Goal: Information Seeking & Learning: Find specific page/section

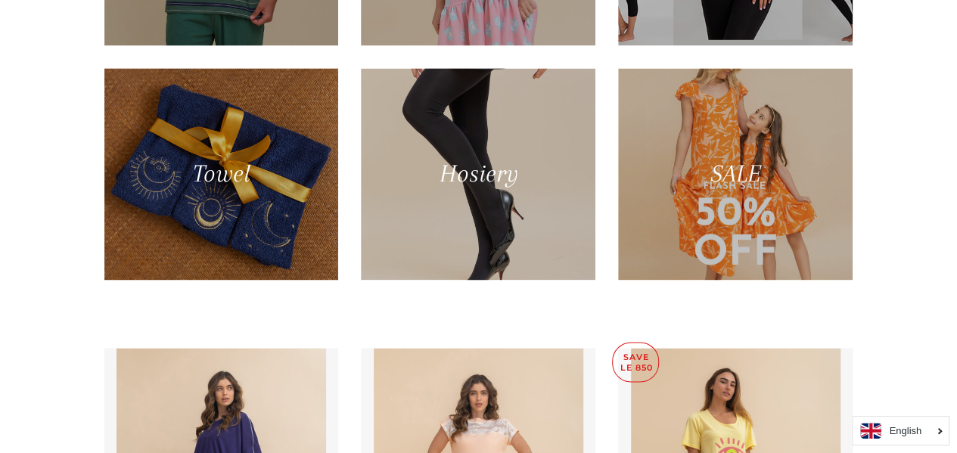
scroll to position [1047, 0]
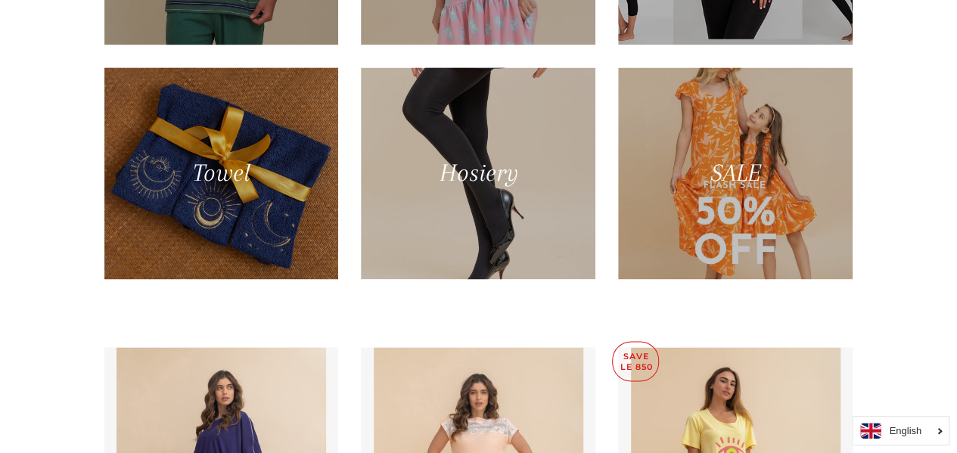
click at [773, 217] on div at bounding box center [735, 173] width 235 height 212
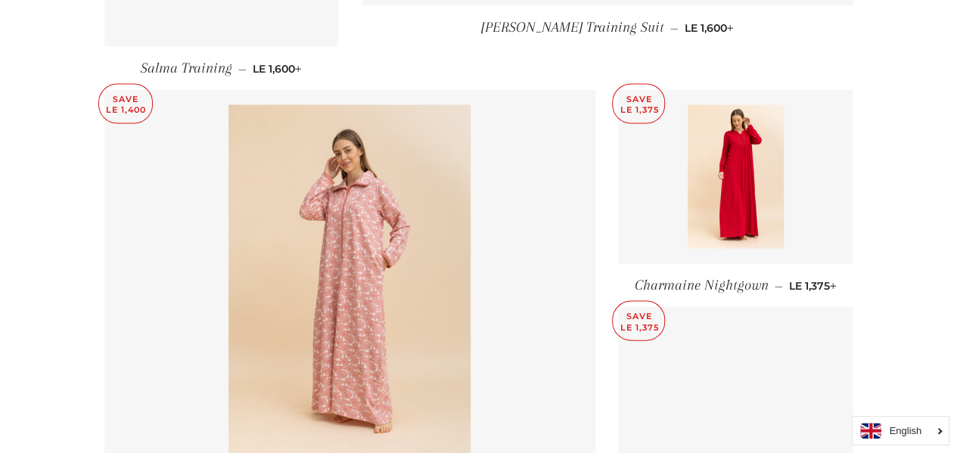
scroll to position [1501, 0]
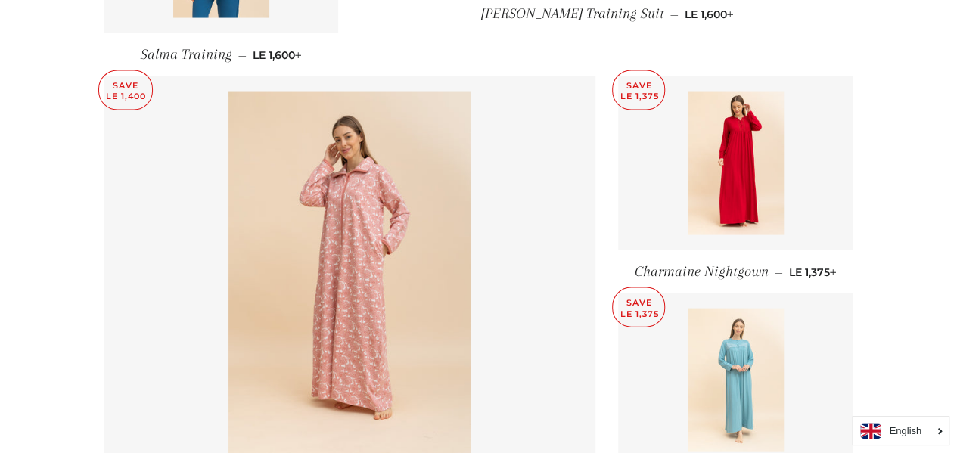
click at [636, 406] on link at bounding box center [735, 381] width 235 height 174
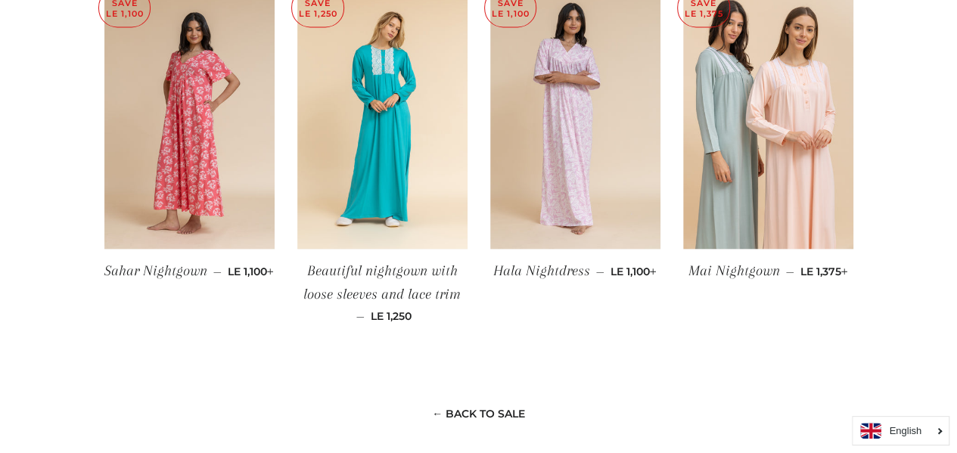
scroll to position [1243, 0]
click at [197, 173] on img at bounding box center [189, 121] width 170 height 256
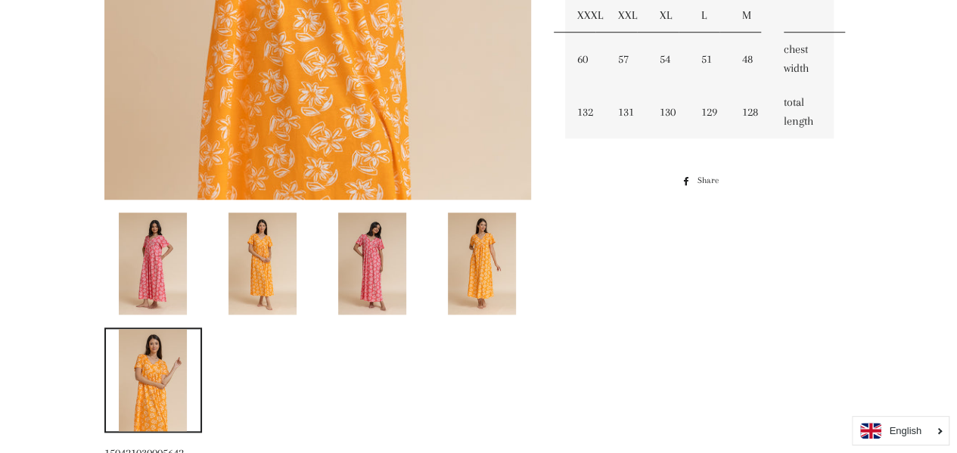
click at [363, 266] on img at bounding box center [372, 264] width 68 height 102
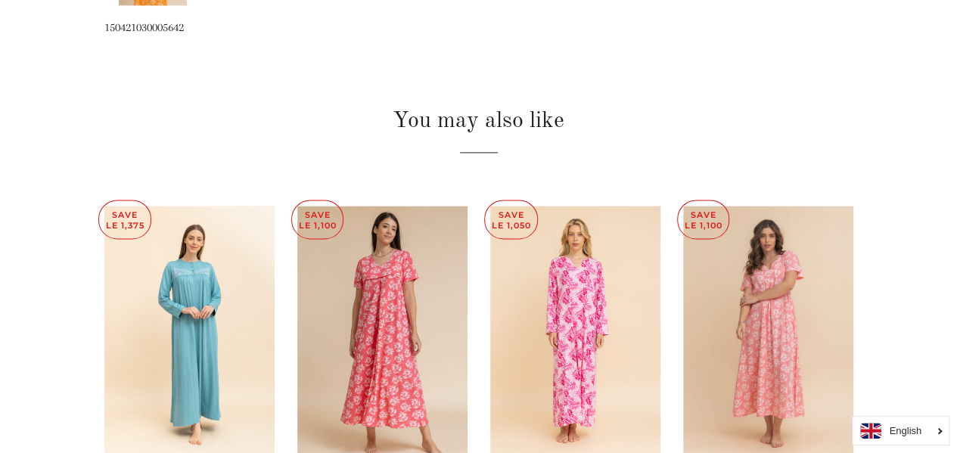
scroll to position [1032, 0]
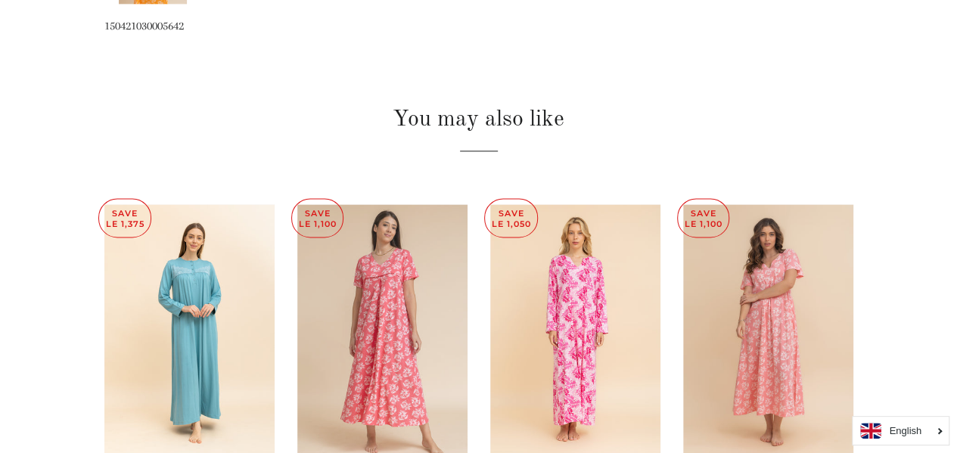
click at [378, 334] on img at bounding box center [382, 332] width 170 height 256
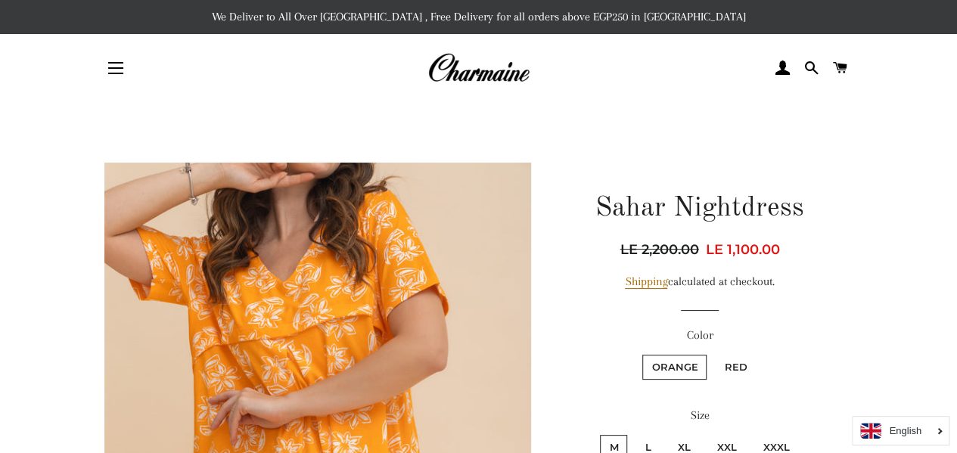
click at [598, 388] on fieldset "Orange Red" at bounding box center [700, 375] width 266 height 44
click at [599, 355] on fieldset "Orange Red" at bounding box center [700, 375] width 266 height 44
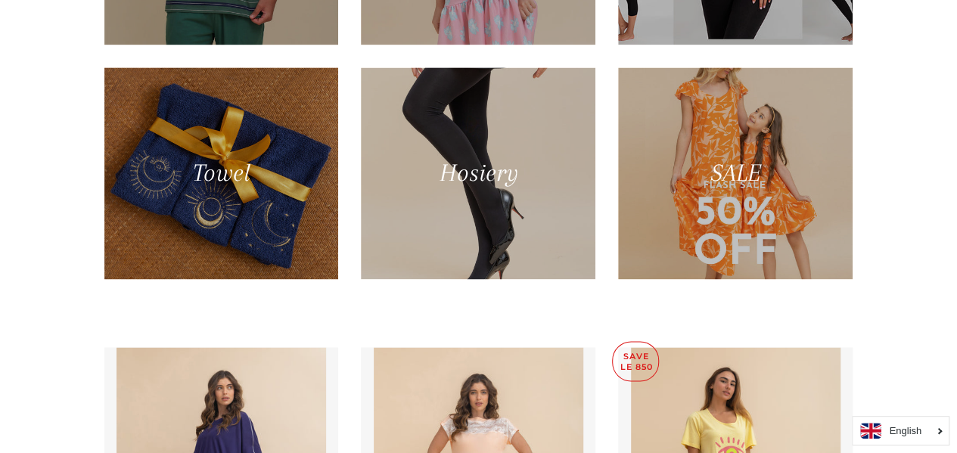
click at [756, 209] on div at bounding box center [735, 173] width 235 height 212
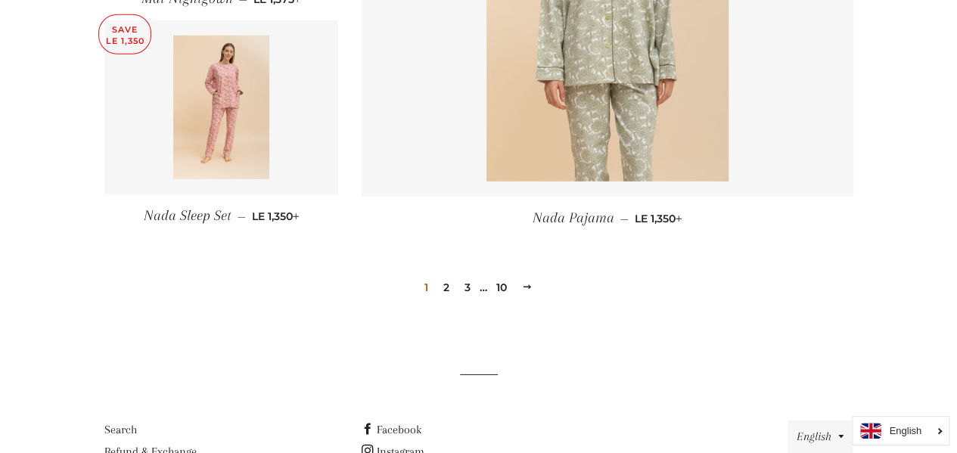
scroll to position [2212, 0]
click at [444, 275] on link "2" at bounding box center [446, 286] width 18 height 23
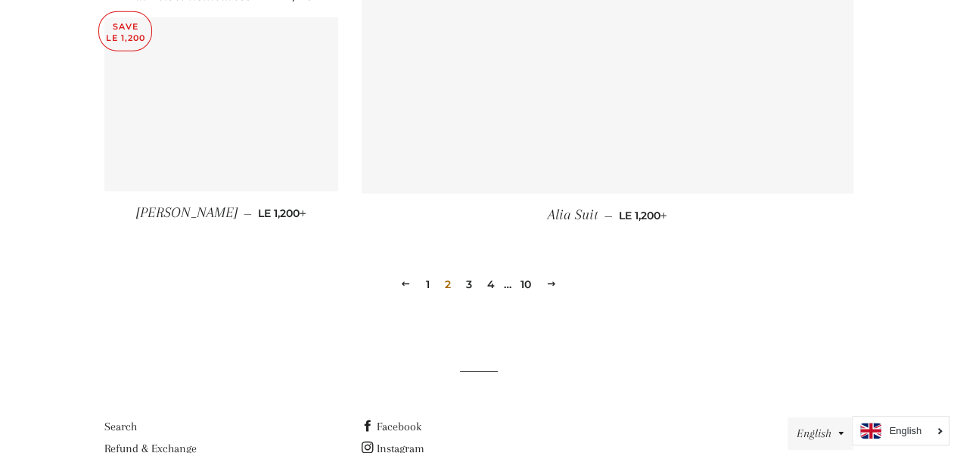
scroll to position [2284, 0]
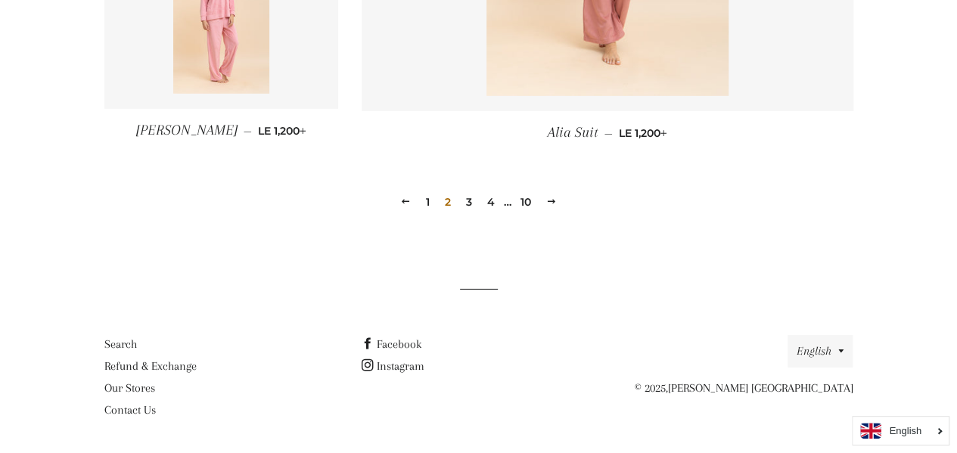
click at [472, 209] on link "3" at bounding box center [469, 202] width 18 height 23
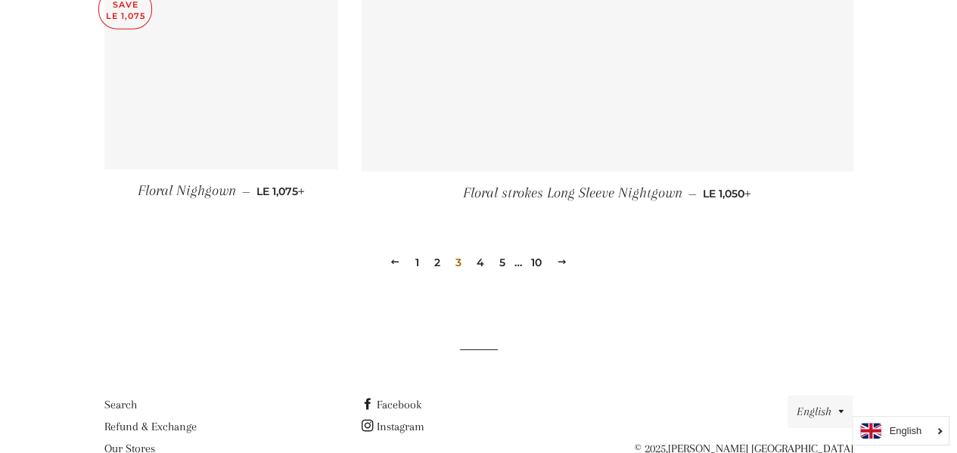
scroll to position [2251, 0]
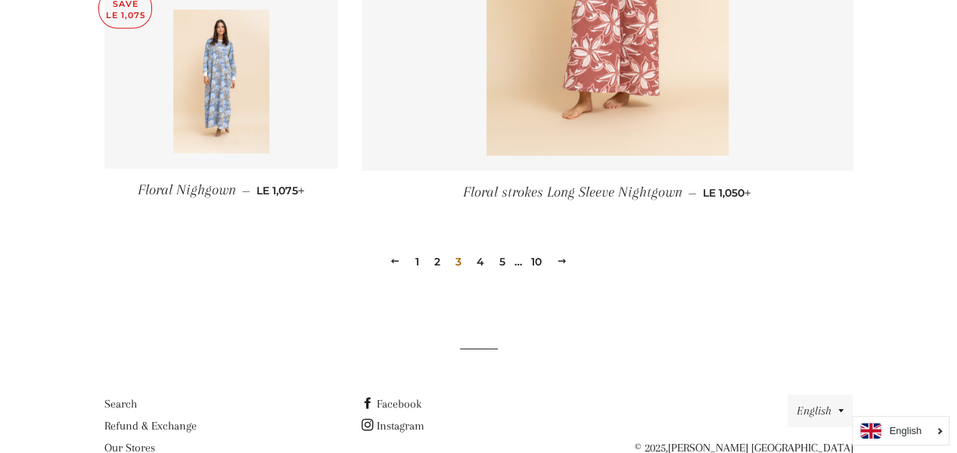
click at [476, 250] on link "4" at bounding box center [481, 261] width 20 height 23
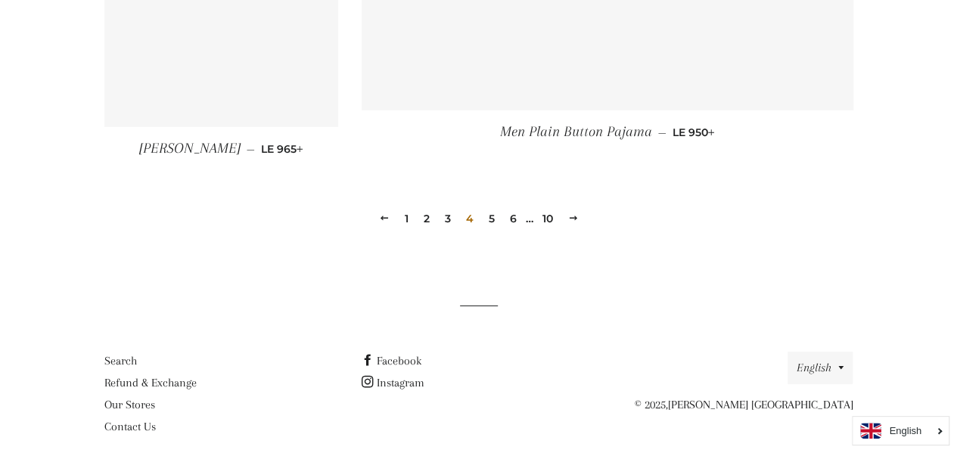
scroll to position [2313, 0]
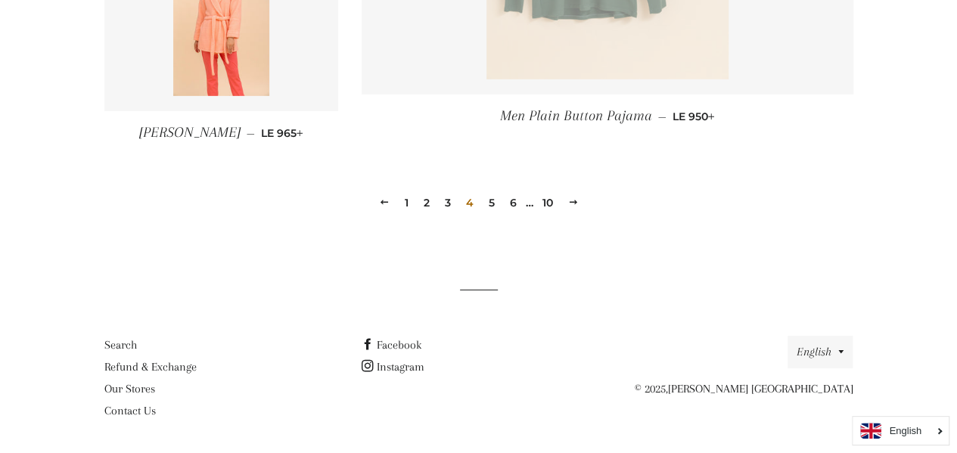
click at [491, 204] on link "5" at bounding box center [492, 202] width 18 height 23
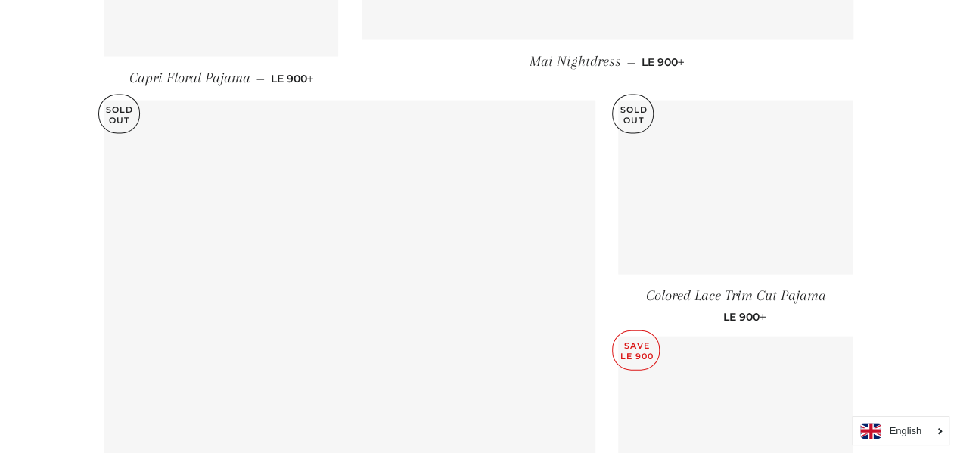
scroll to position [1473, 0]
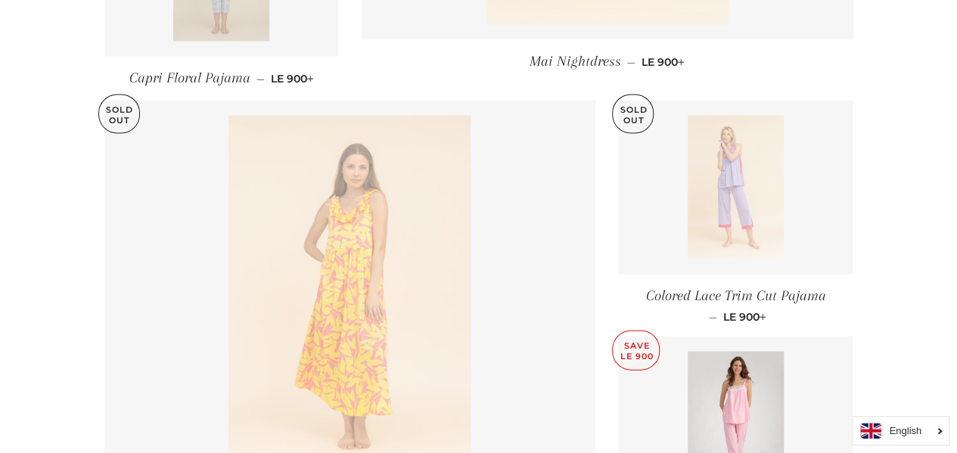
click at [593, 415] on link at bounding box center [350, 297] width 492 height 393
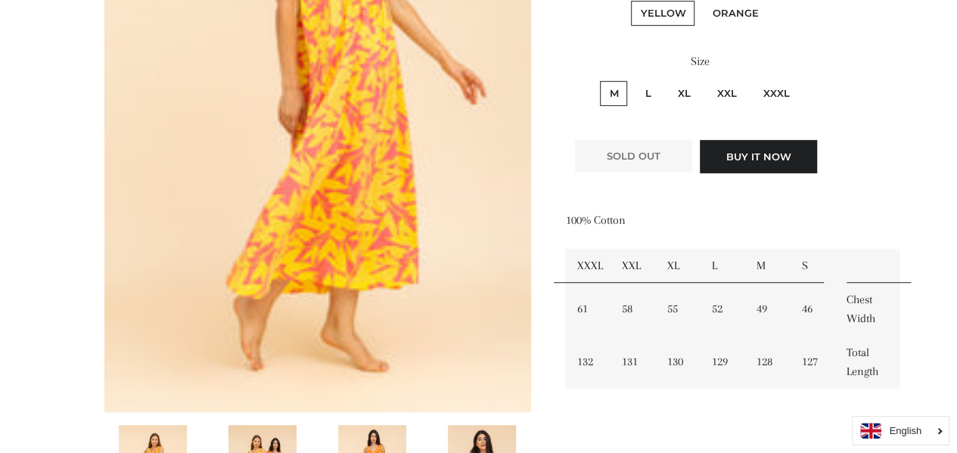
scroll to position [392, 0]
click at [649, 406] on div "100% Cotton S M L XL XXL XXXL Chest Width 46 49 52 55 58 61 Total Length 127 12…" at bounding box center [699, 337] width 269 height 253
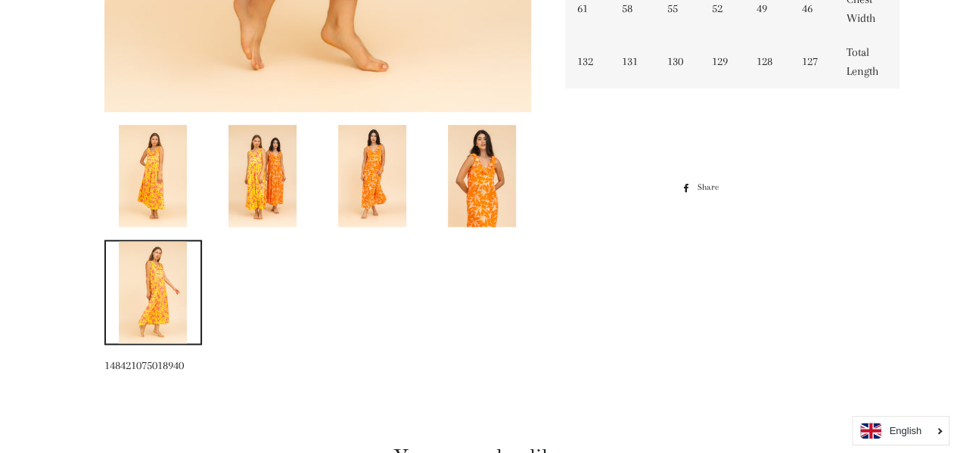
scroll to position [709, 0]
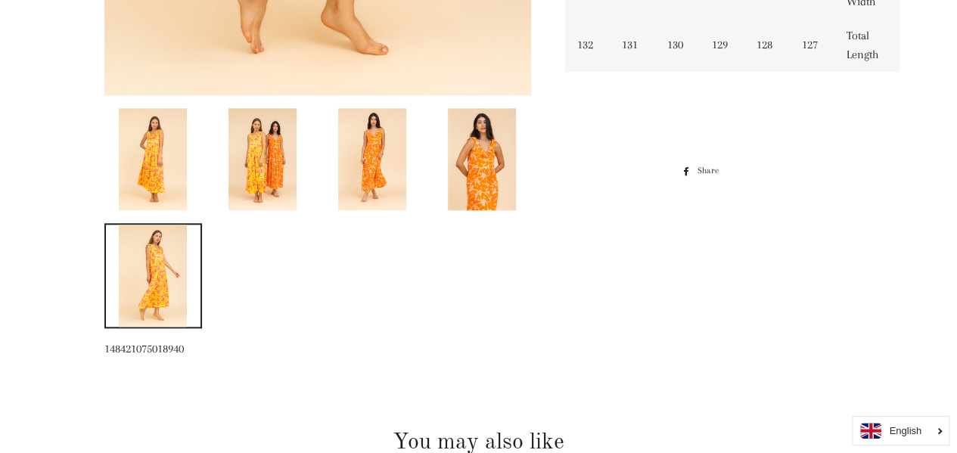
click at [380, 179] on img at bounding box center [372, 159] width 68 height 102
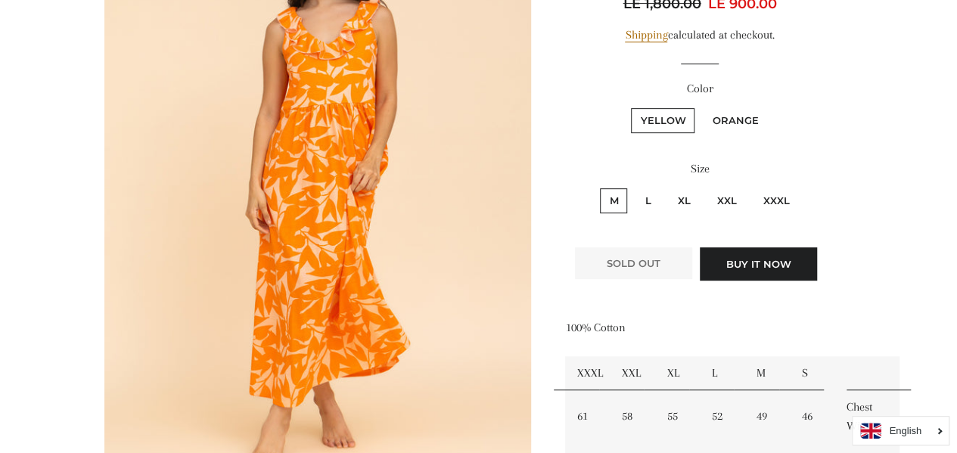
scroll to position [247, 0]
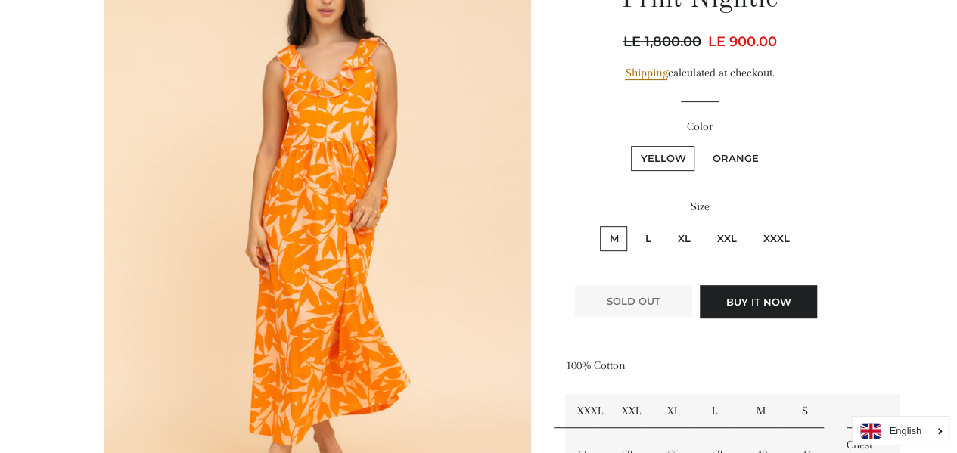
click at [686, 231] on label "XL" at bounding box center [683, 238] width 31 height 25
click at [667, 225] on input "XL" at bounding box center [666, 224] width 1 height 1
radio input "true"
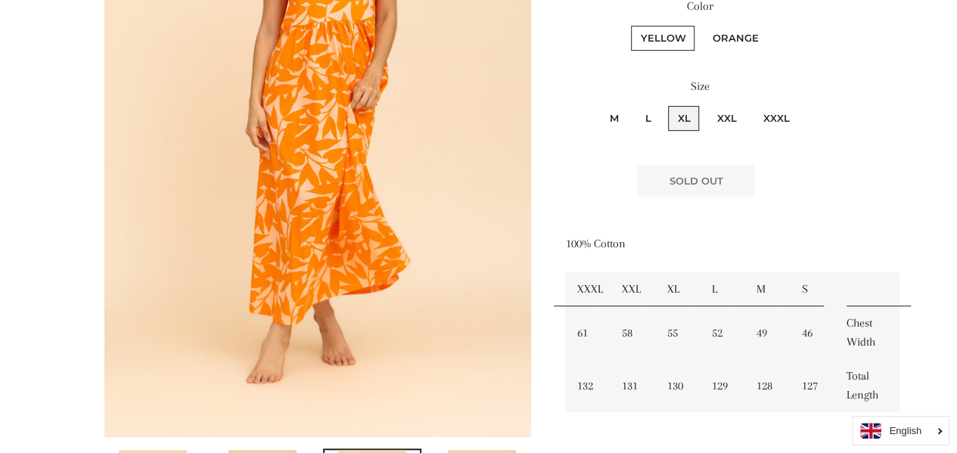
scroll to position [369, 0]
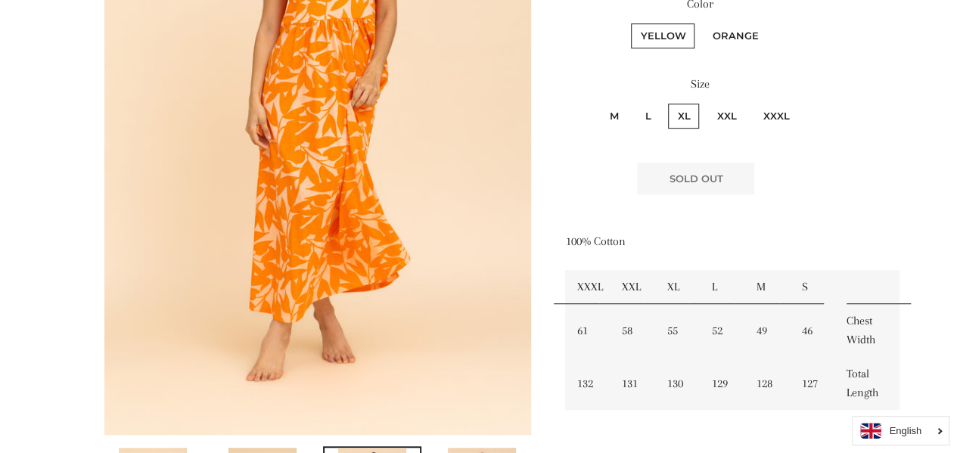
click at [695, 298] on td "XL" at bounding box center [677, 287] width 45 height 34
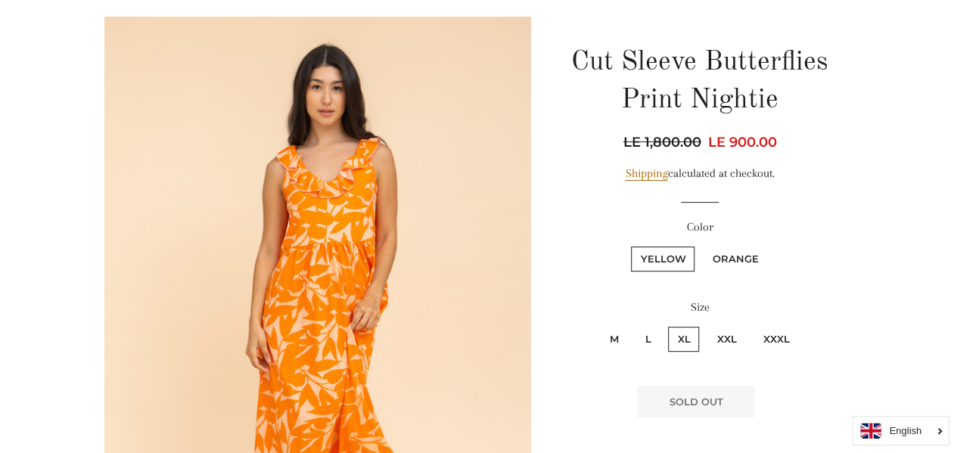
scroll to position [145, 0]
click at [744, 263] on label "Orange" at bounding box center [735, 259] width 64 height 25
click at [701, 246] on input "Orange" at bounding box center [701, 245] width 1 height 1
radio input "true"
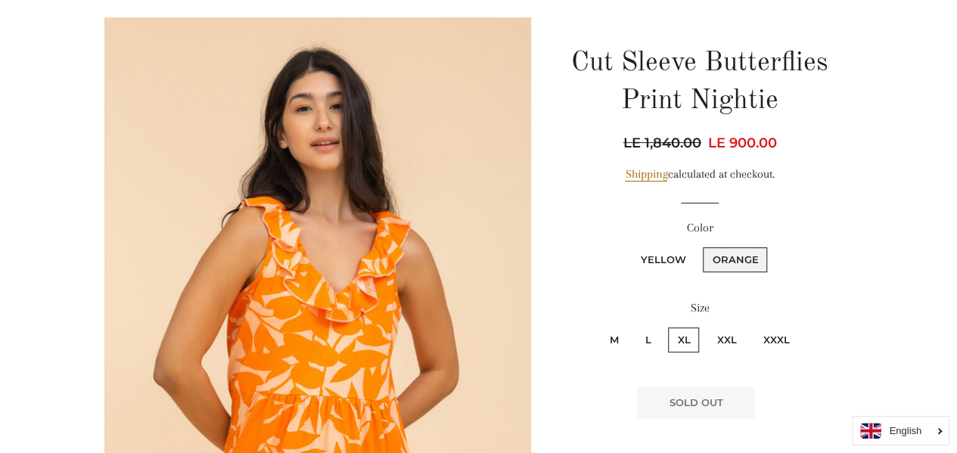
click at [655, 259] on label "Yellow" at bounding box center [663, 259] width 64 height 25
click at [630, 246] on input "Yellow" at bounding box center [629, 245] width 1 height 1
radio input "true"
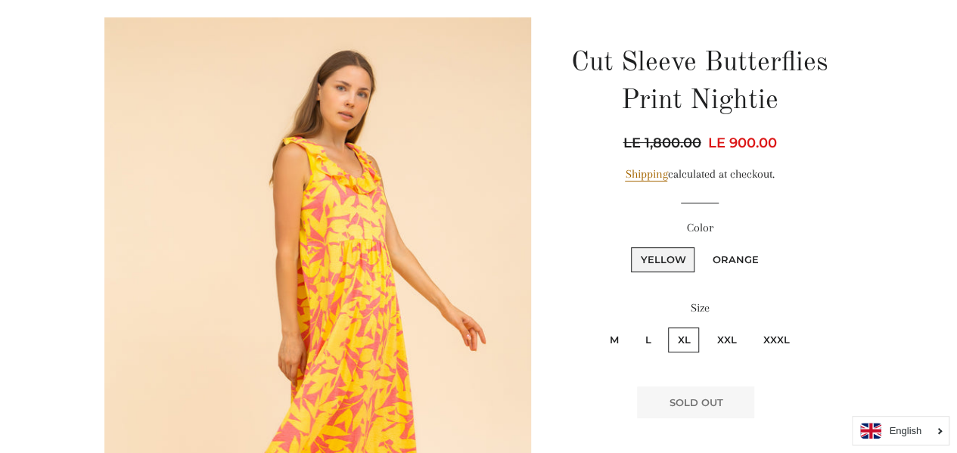
click at [608, 349] on label "M" at bounding box center [613, 340] width 27 height 25
click at [599, 326] on input "M" at bounding box center [598, 325] width 1 height 1
radio input "true"
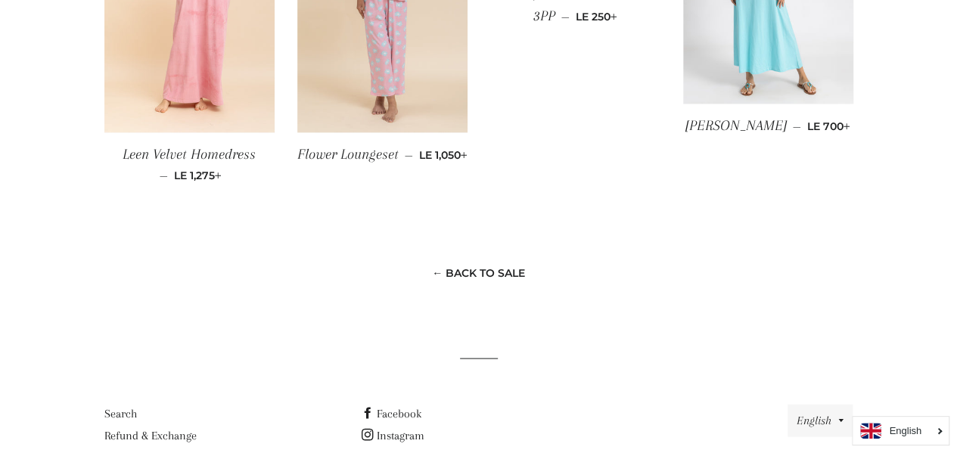
scroll to position [1427, 0]
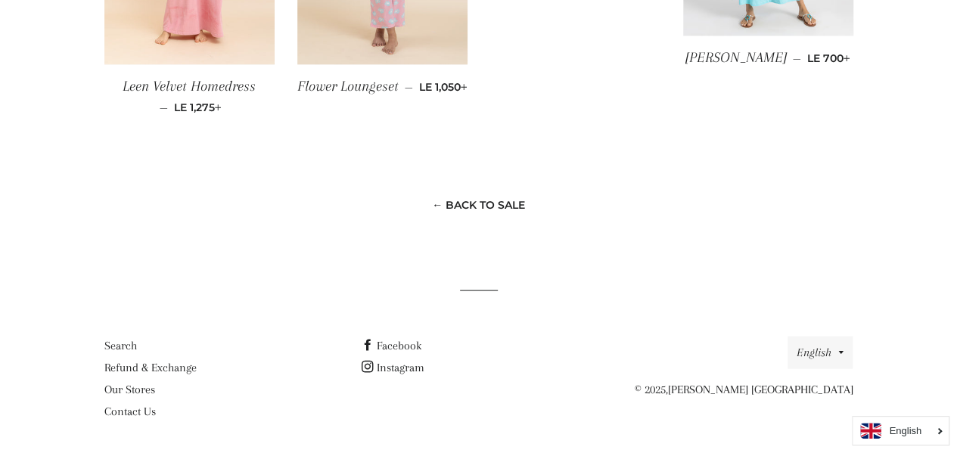
click at [121, 386] on link "Our Stores" at bounding box center [129, 389] width 51 height 14
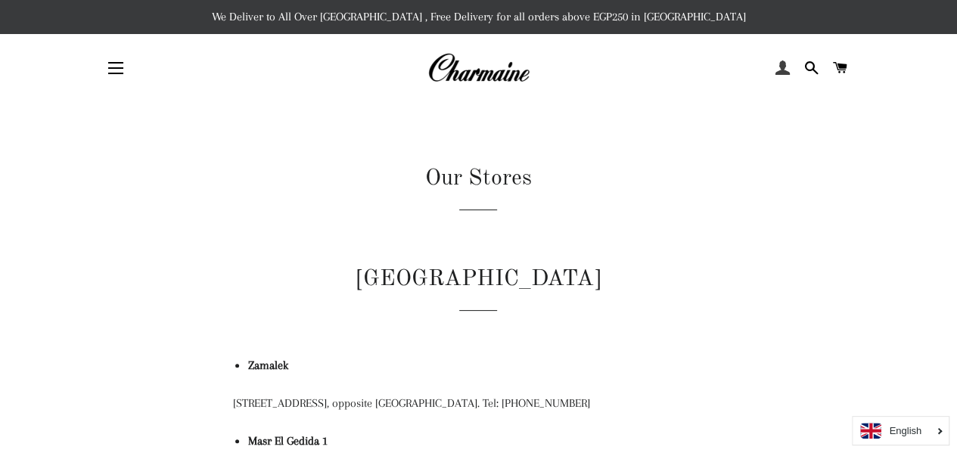
click at [773, 69] on link "Log In" at bounding box center [783, 67] width 26 height 45
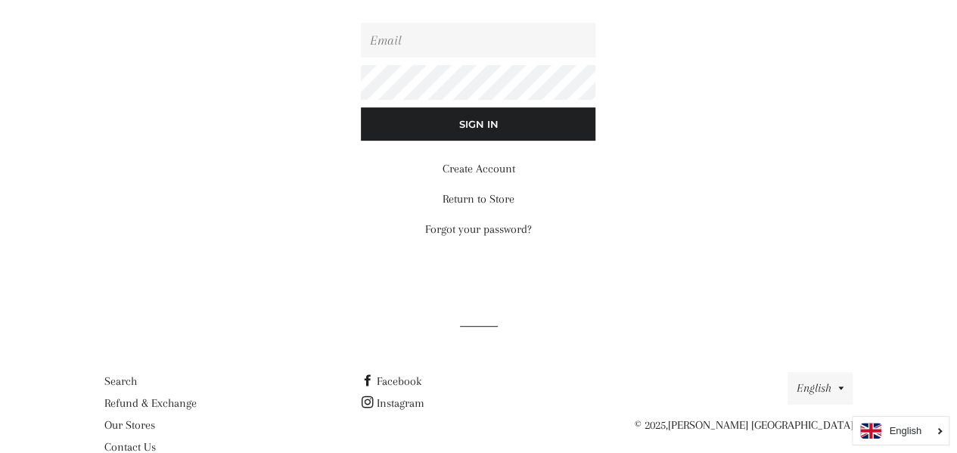
scroll to position [277, 0]
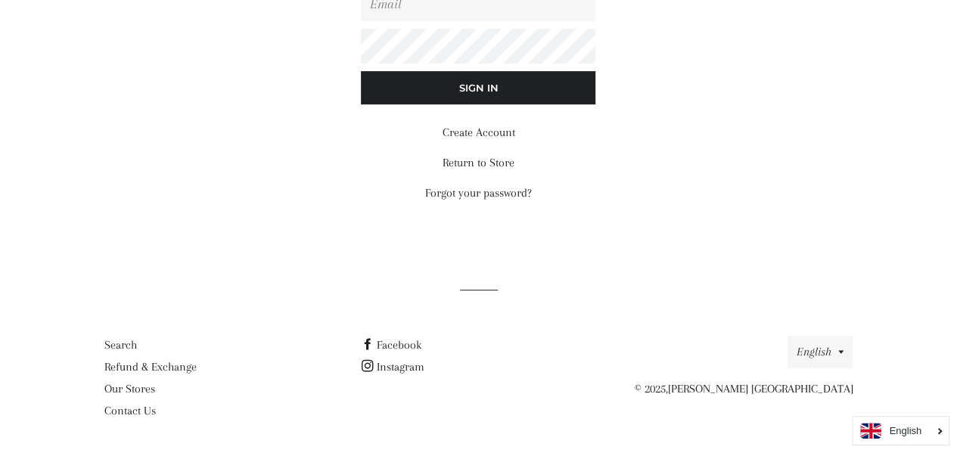
click at [148, 384] on link "Our Stores" at bounding box center [129, 389] width 51 height 14
